Goal: Check status: Check status

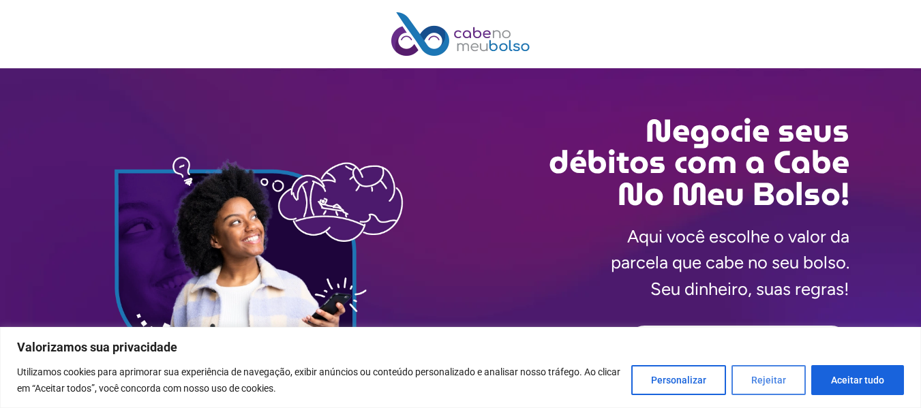
click at [765, 379] on button "Rejeitar" at bounding box center [768, 380] width 74 height 30
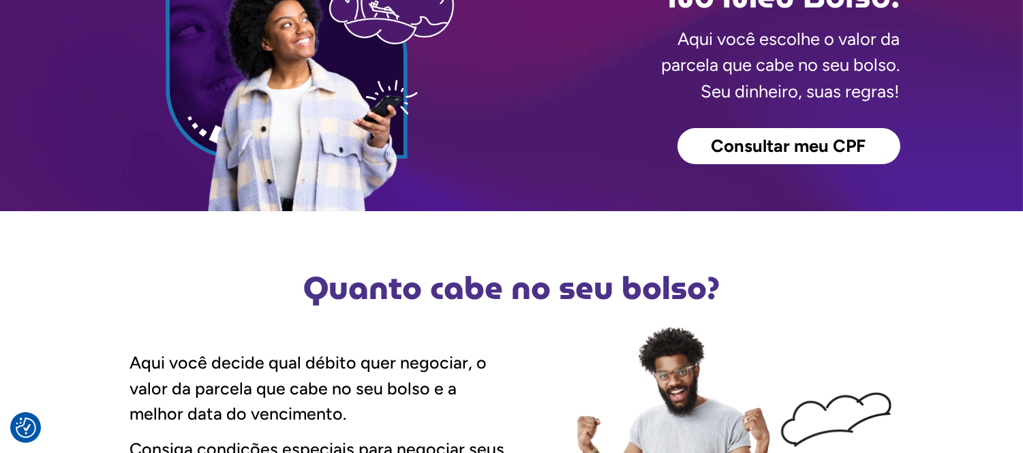
scroll to position [252, 0]
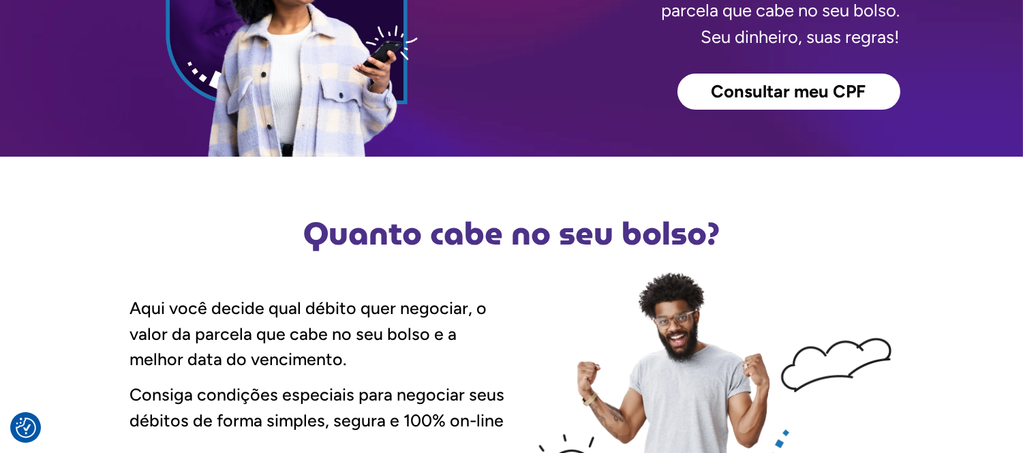
click at [782, 95] on span "Consultar meu CPF" at bounding box center [788, 92] width 155 height 18
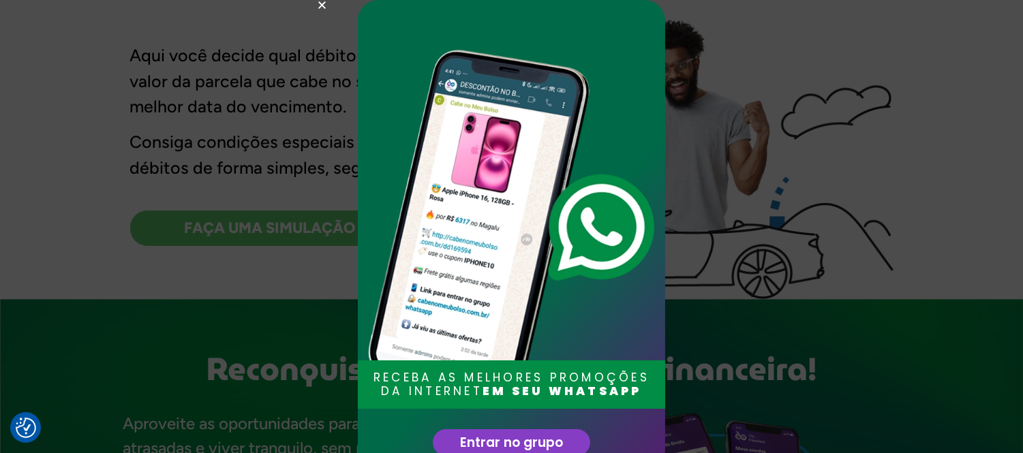
click at [750, 200] on div "RECEBA AS MELHORES PROMOÇÕES DA INTERNET EM SEU WHATSAPP Entrar no grupo" at bounding box center [511, 226] width 1023 height 453
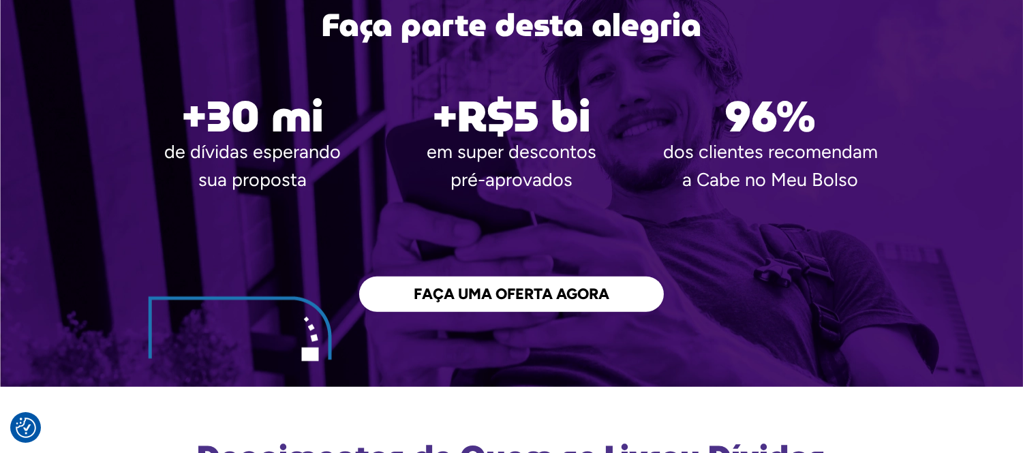
scroll to position [2262, 0]
